Goal: Task Accomplishment & Management: Manage account settings

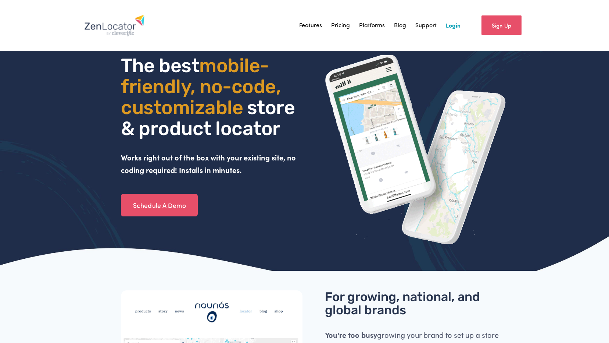
click at [460, 24] on link "Login" at bounding box center [453, 25] width 15 height 11
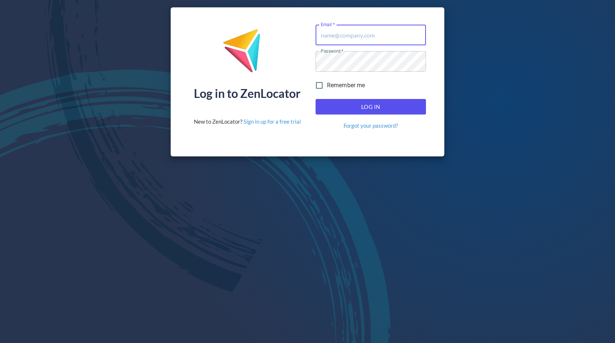
type input "[EMAIL_ADDRESS][DOMAIN_NAME]"
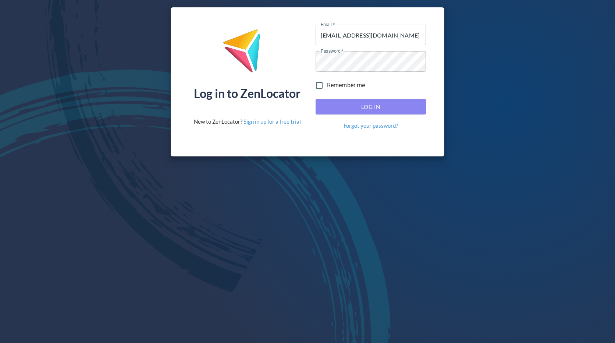
click at [367, 109] on span "Log In" at bounding box center [371, 107] width 94 height 10
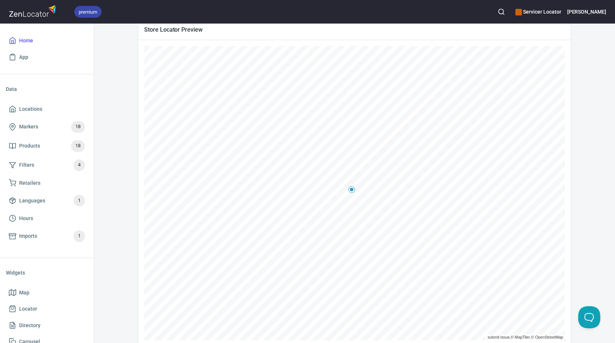
scroll to position [147, 0]
